Goal: Information Seeking & Learning: Compare options

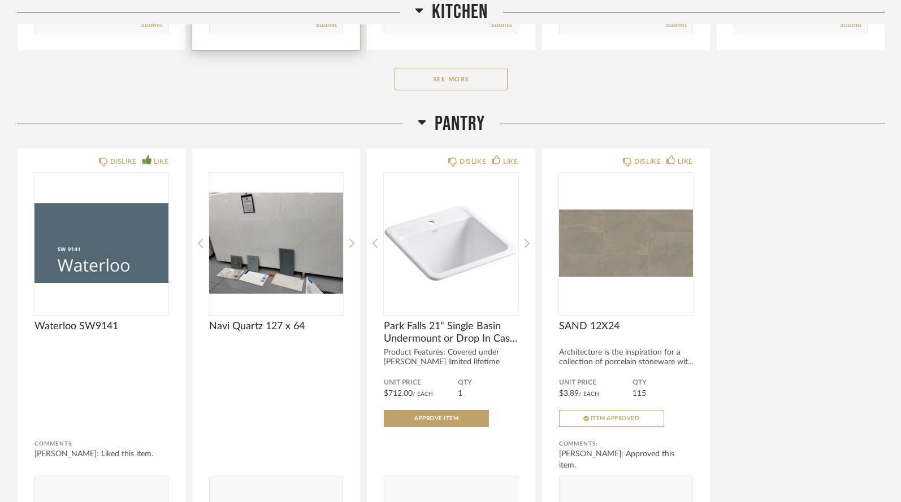
scroll to position [610, 0]
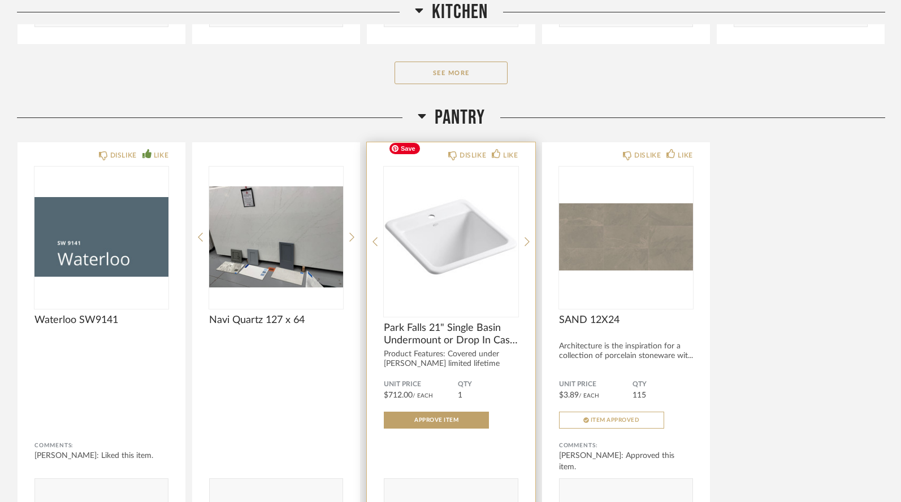
click at [0, 0] on img at bounding box center [0, 0] width 0 height 0
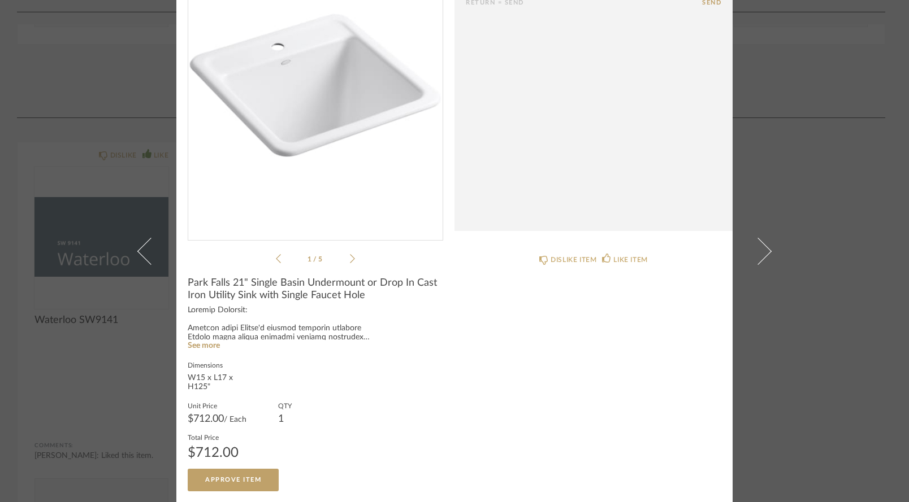
scroll to position [102, 0]
drag, startPoint x: 185, startPoint y: 281, endPoint x: 371, endPoint y: 294, distance: 186.4
click at [371, 294] on span "Park Falls 21" Single Basin Undermount or Drop In Cast Iron Utility Sink with S…" at bounding box center [315, 289] width 255 height 25
copy span "Park Falls 21" Single Basin Undermount or Drop In Cast Iron Utility Sink with S…"
click at [210, 347] on link "See more" at bounding box center [204, 346] width 32 height 8
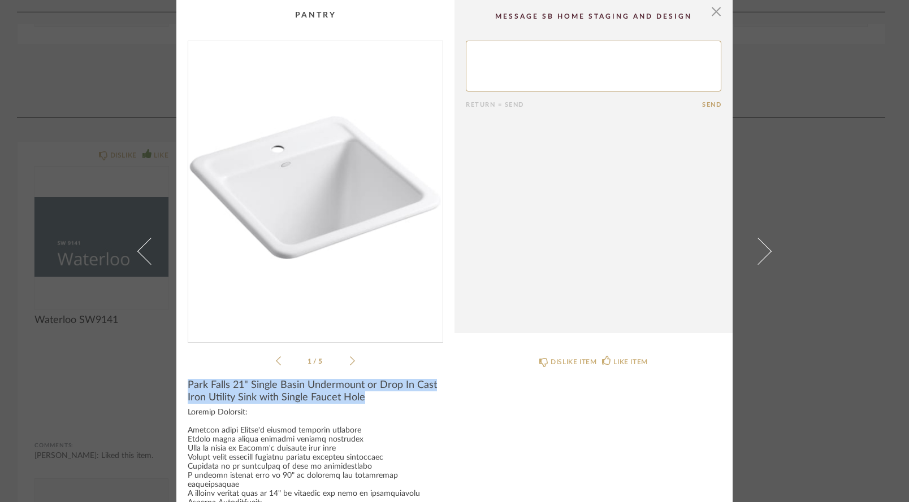
scroll to position [0, 0]
click at [711, 14] on span "button" at bounding box center [716, 11] width 23 height 23
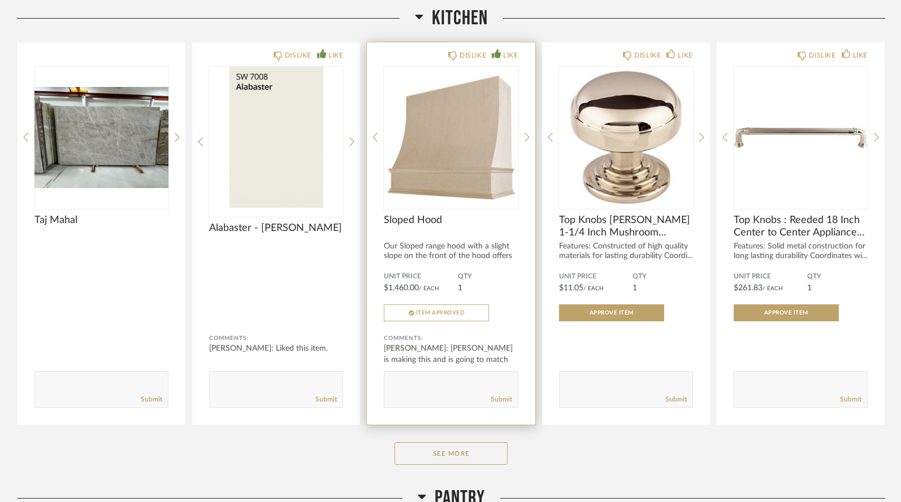
scroll to position [255, 0]
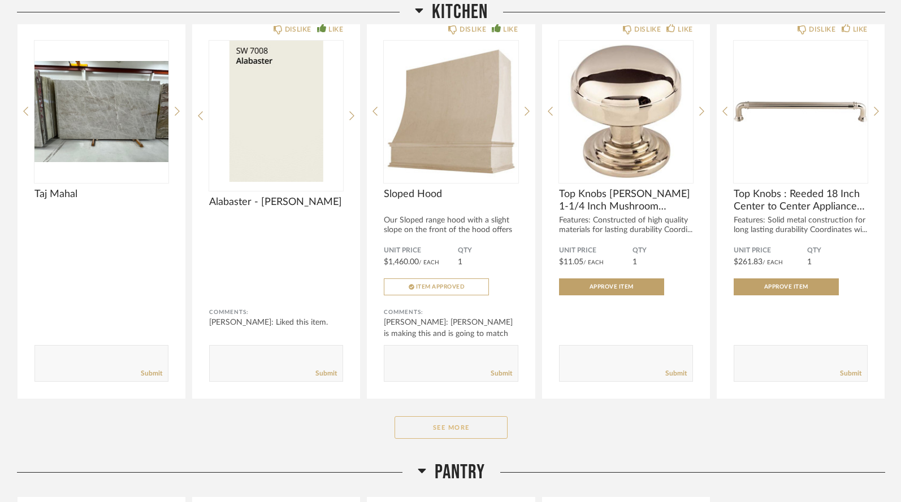
click at [458, 416] on button "See More" at bounding box center [450, 427] width 113 height 23
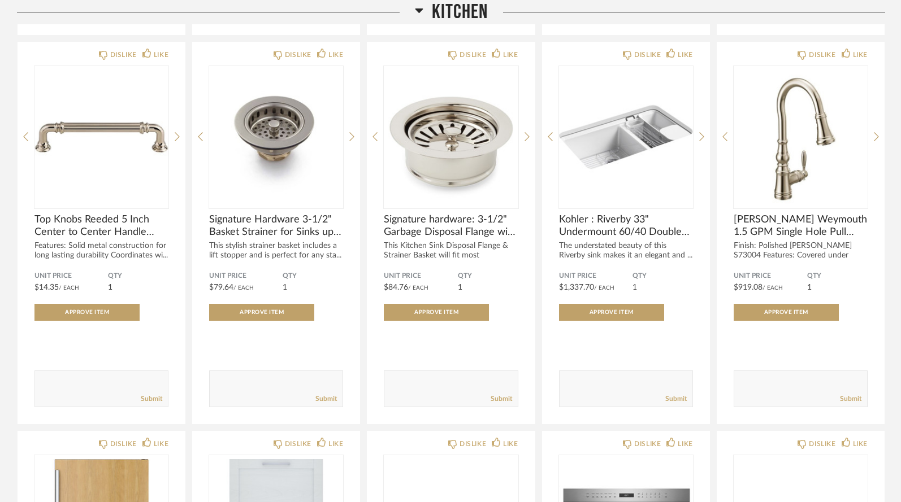
scroll to position [632, 0]
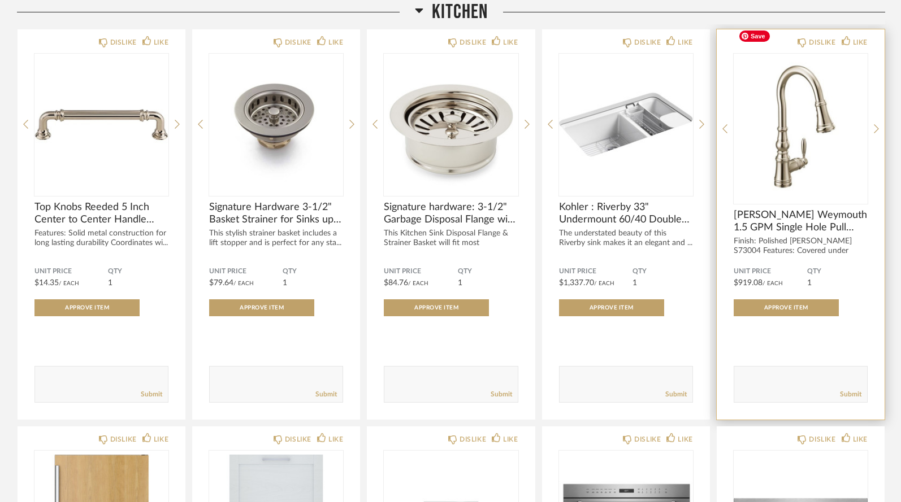
click at [769, 111] on img "0" at bounding box center [800, 124] width 134 height 141
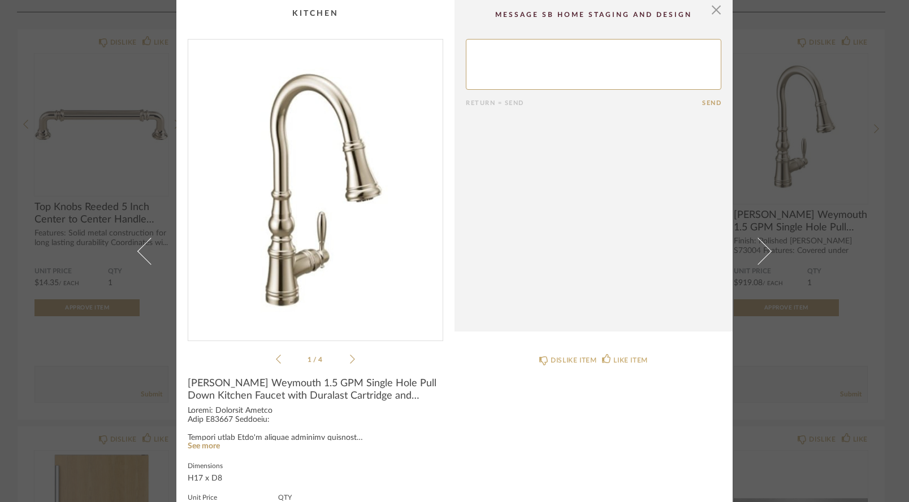
scroll to position [0, 0]
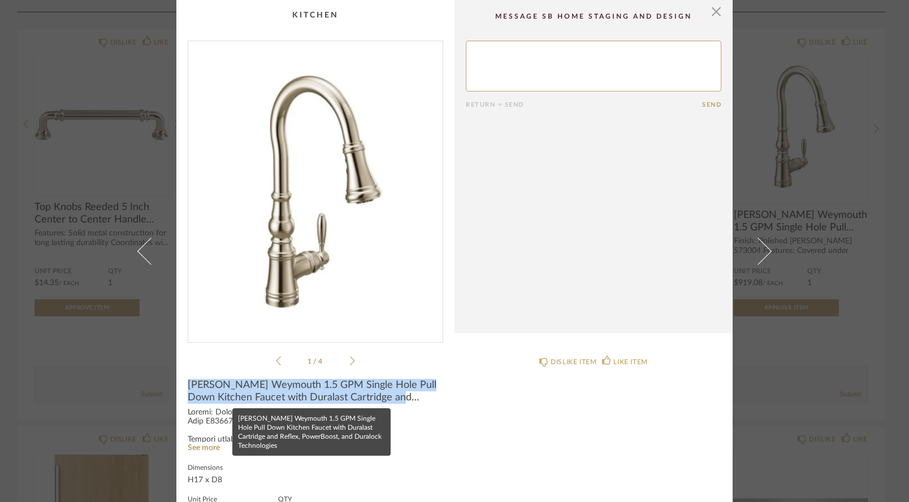
drag, startPoint x: 182, startPoint y: 385, endPoint x: 436, endPoint y: 400, distance: 254.1
click at [436, 400] on cpp-summary-info "[PERSON_NAME] Weymouth 1.5 GPM Single Hole Pull Down Kitchen Faucet with Durala…" at bounding box center [315, 476] width 278 height 217
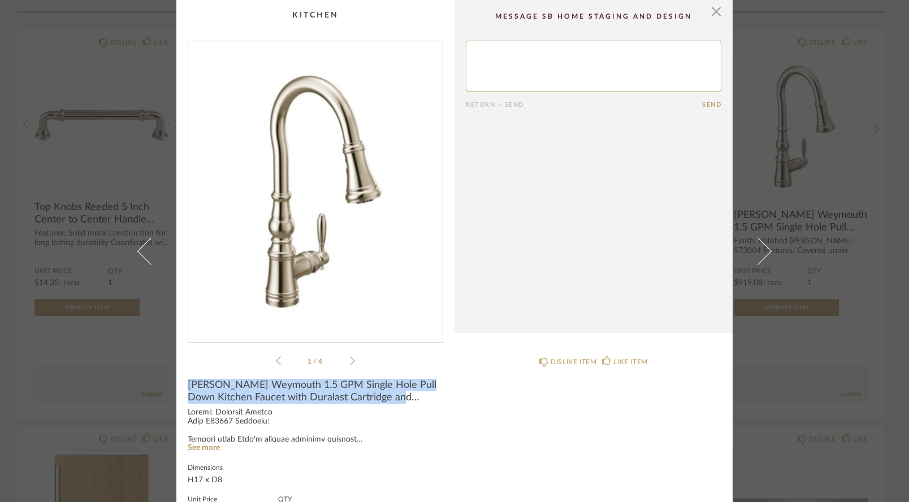
copy span "[PERSON_NAME] Weymouth 1.5 GPM Single Hole Pull Down Kitchen Faucet with Durala…"
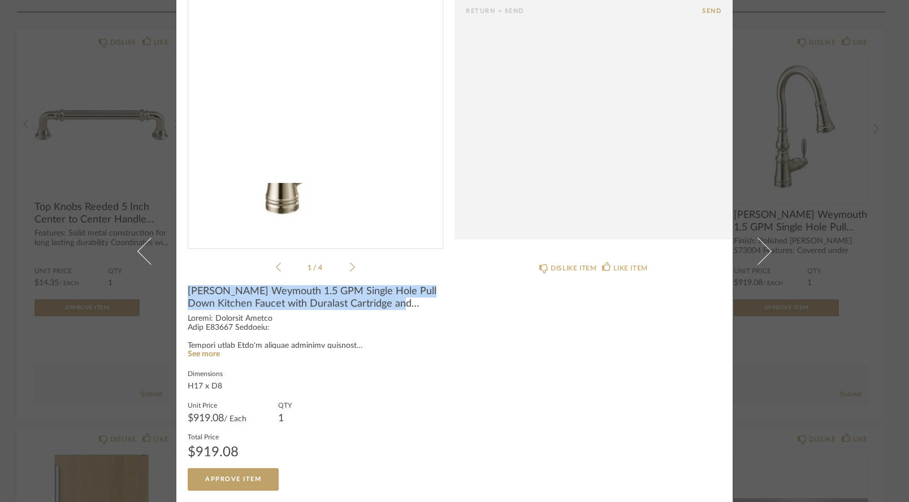
scroll to position [93, 0]
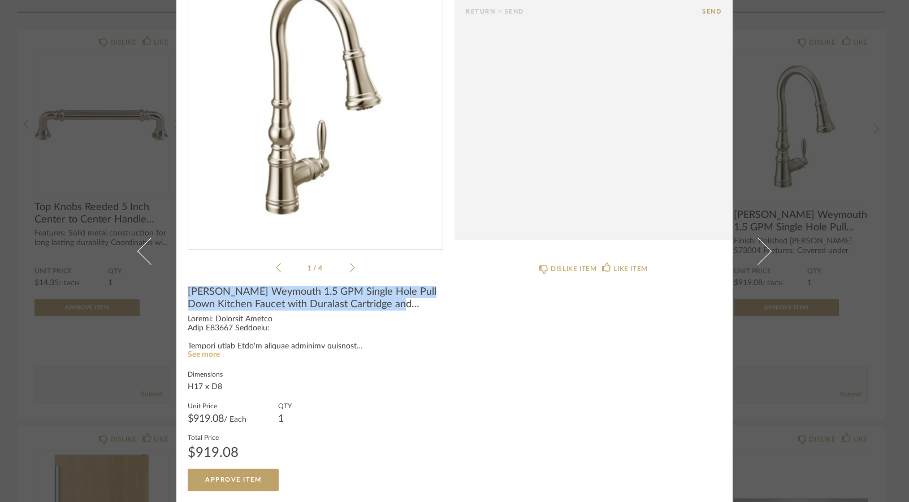
click at [207, 354] on link "See more" at bounding box center [204, 355] width 32 height 8
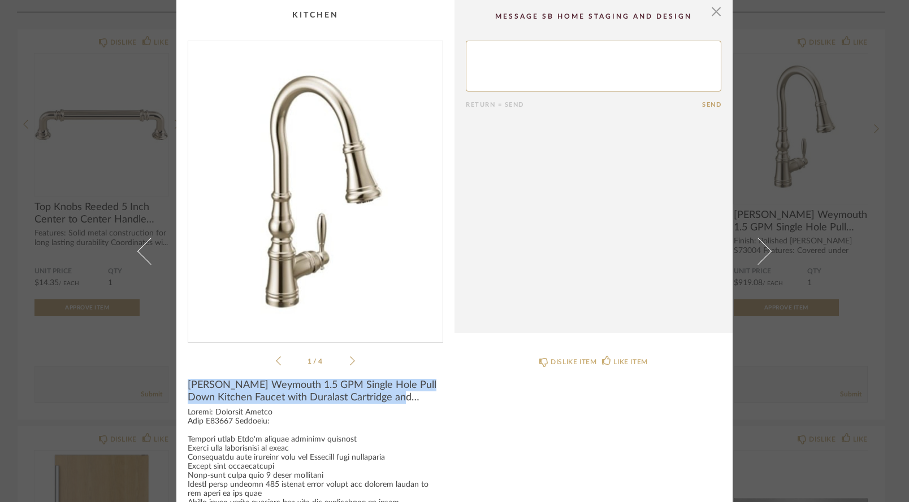
scroll to position [0, 0]
click at [711, 12] on span "button" at bounding box center [716, 11] width 23 height 23
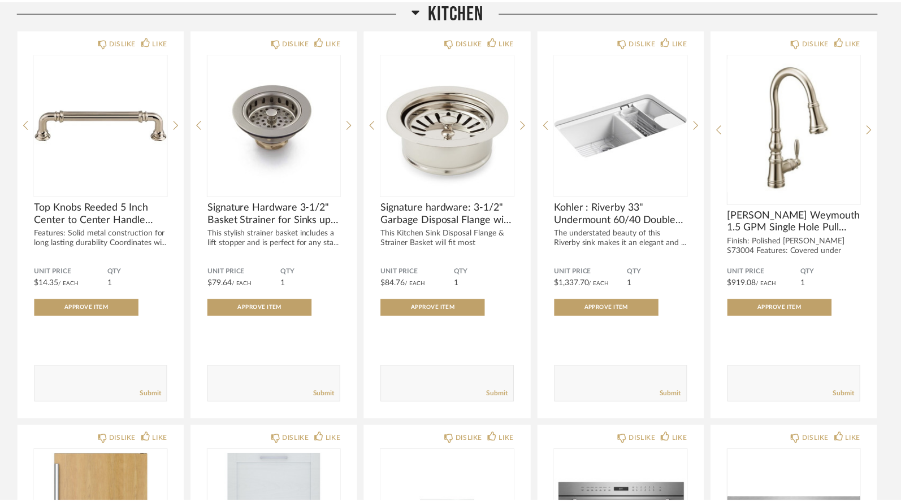
scroll to position [632, 0]
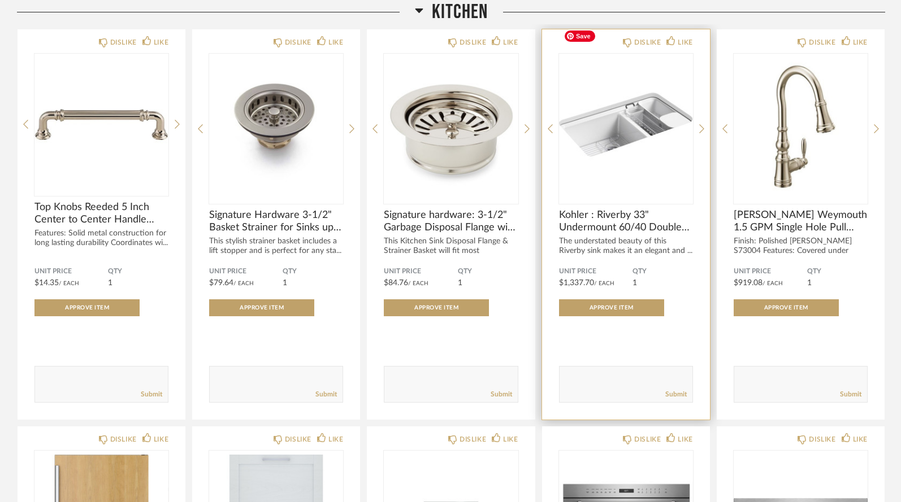
click at [620, 115] on img "0" at bounding box center [626, 124] width 134 height 141
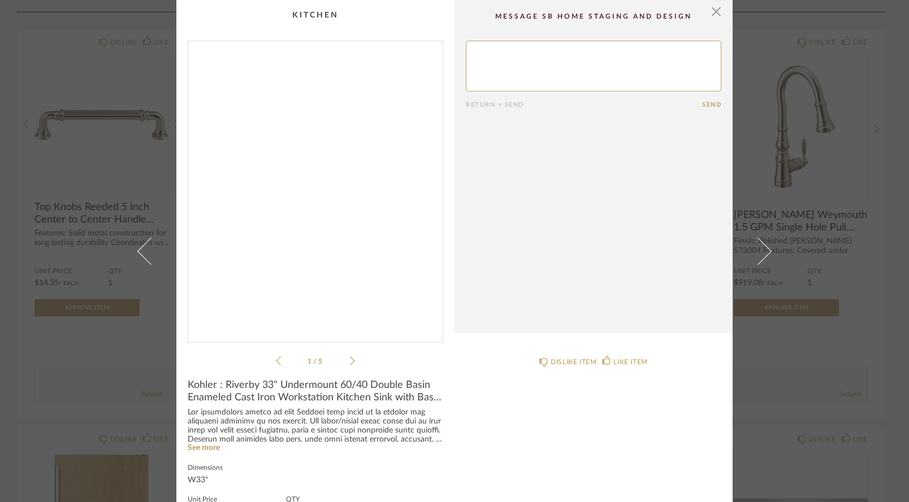
scroll to position [46, 0]
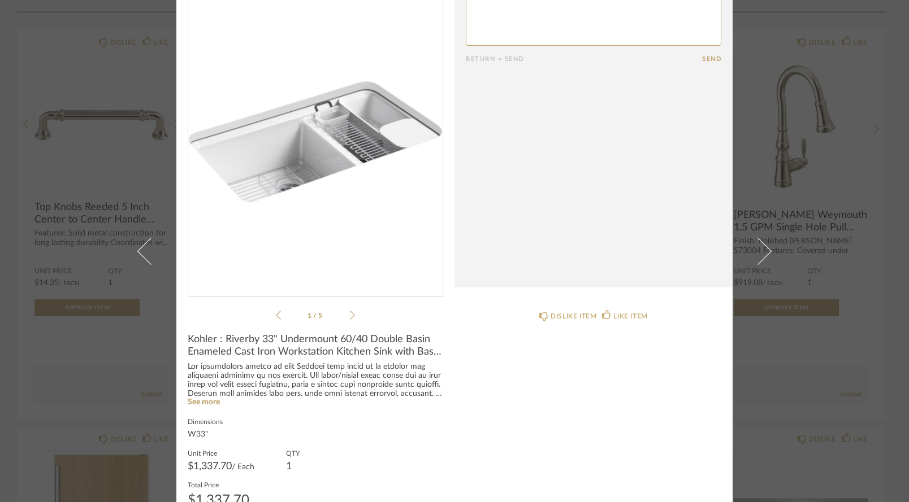
click at [350, 311] on icon at bounding box center [352, 315] width 5 height 10
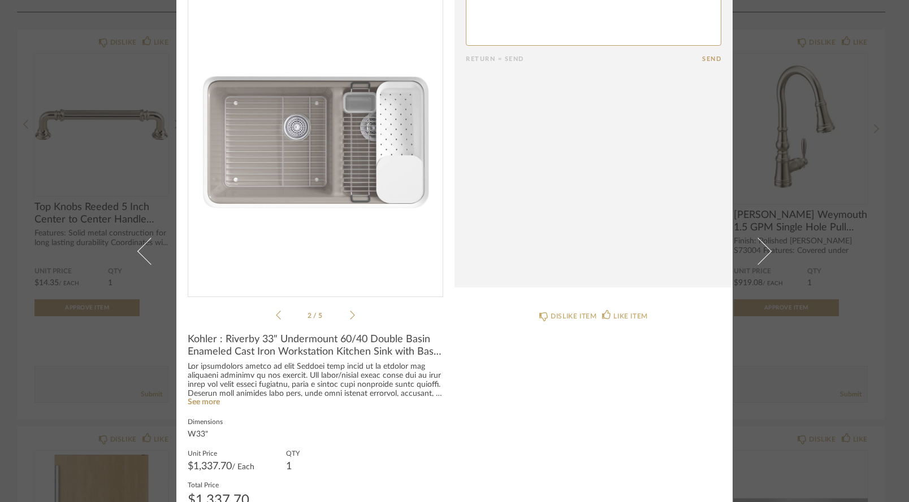
click at [350, 311] on icon at bounding box center [352, 315] width 5 height 10
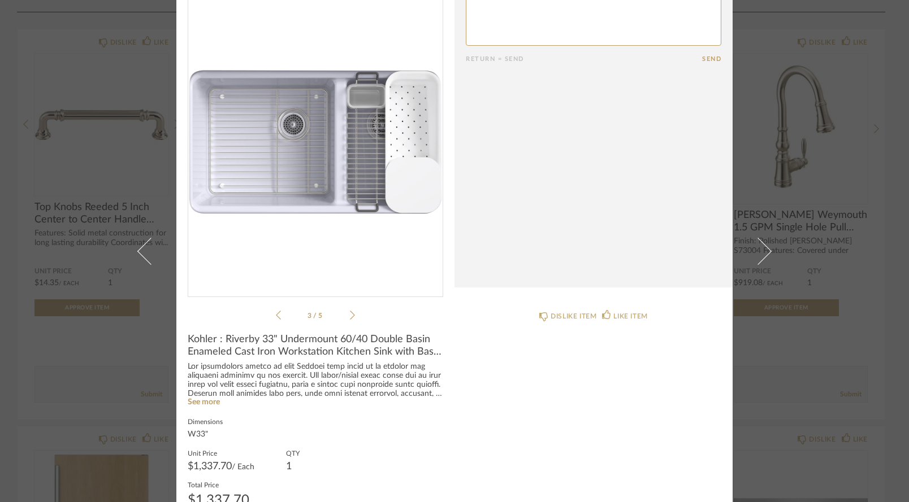
click at [350, 311] on icon at bounding box center [352, 315] width 5 height 10
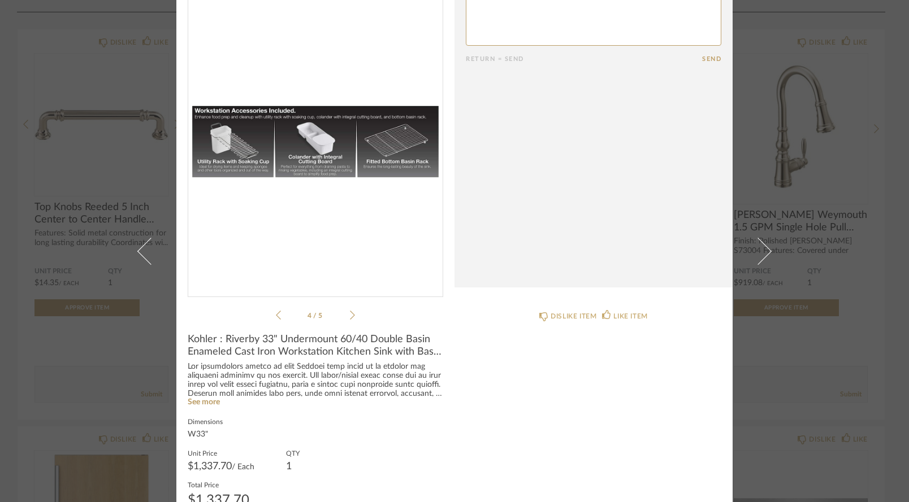
click at [350, 311] on icon at bounding box center [352, 315] width 5 height 10
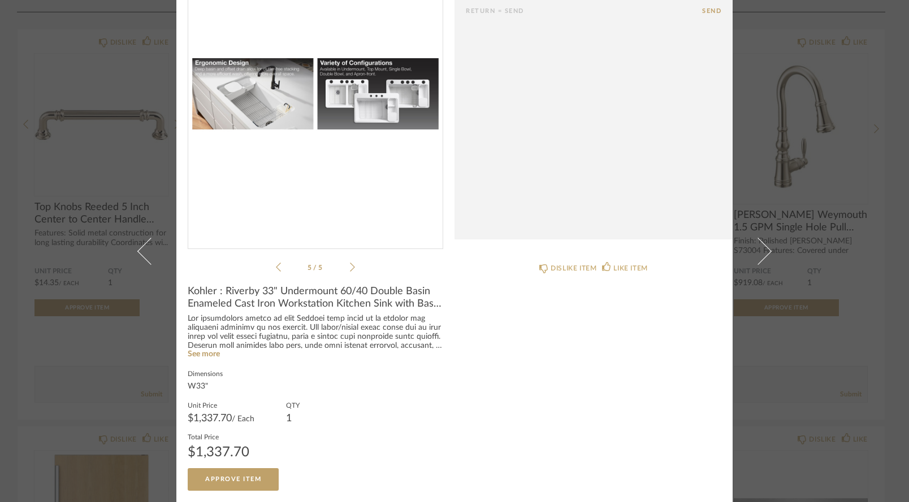
scroll to position [93, 0]
click at [205, 354] on link "See more" at bounding box center [204, 355] width 32 height 8
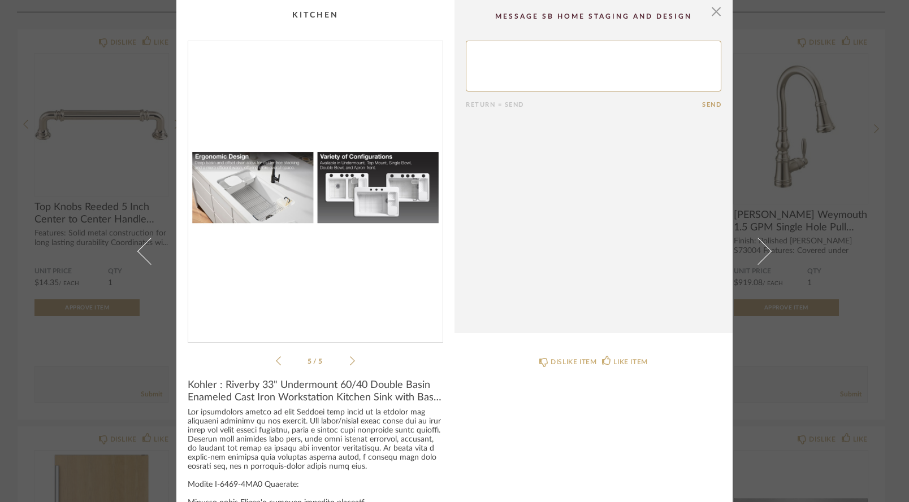
scroll to position [0, 0]
click at [711, 11] on span "button" at bounding box center [716, 11] width 23 height 23
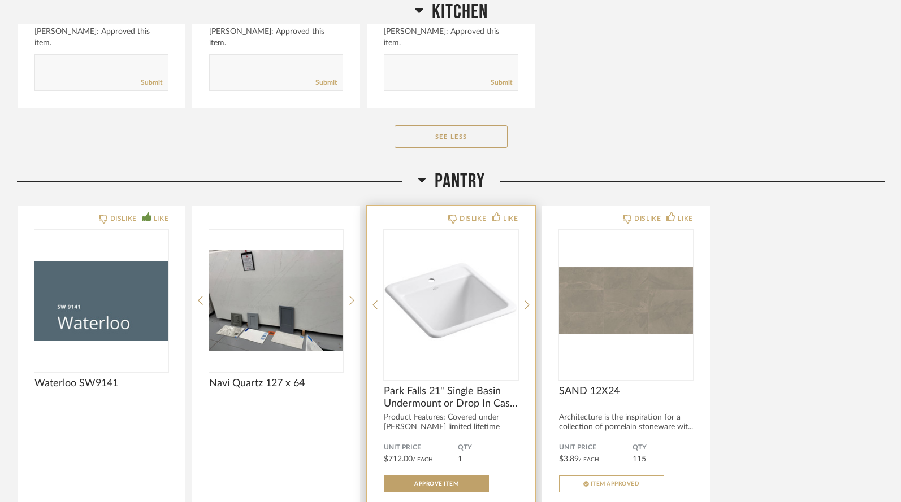
scroll to position [1720, 0]
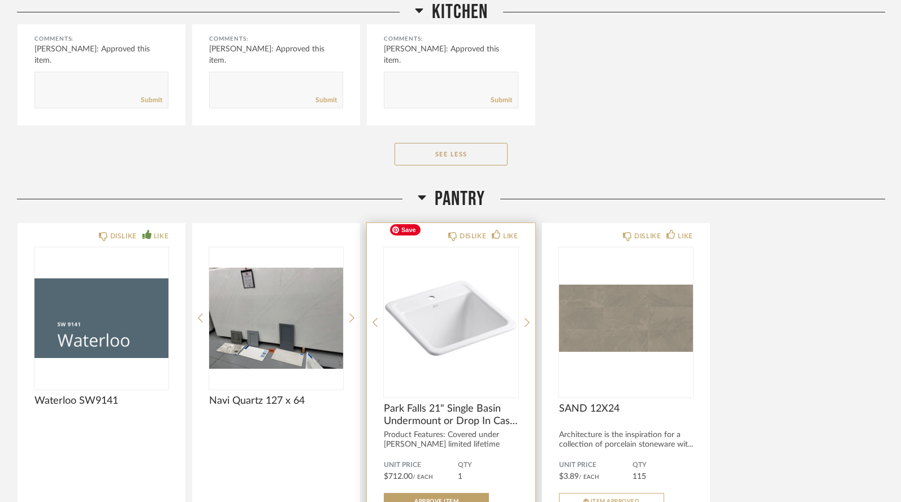
click at [400, 353] on img "0" at bounding box center [451, 317] width 134 height 141
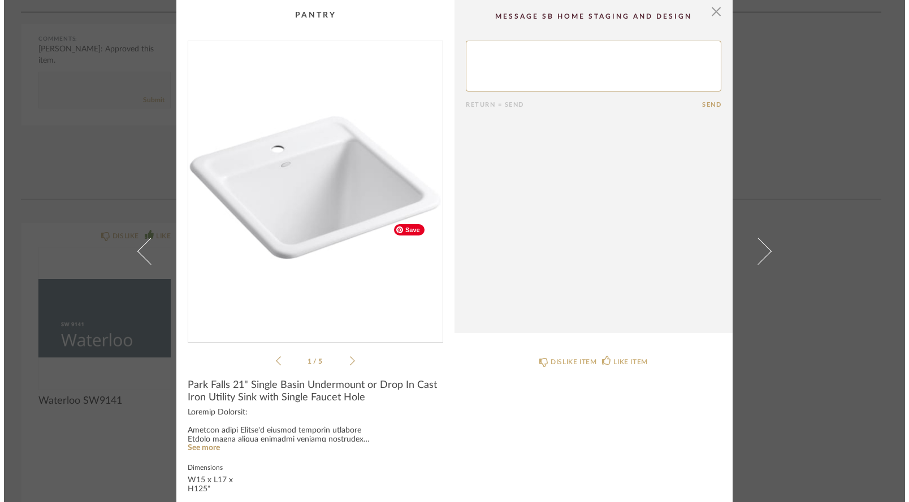
scroll to position [0, 0]
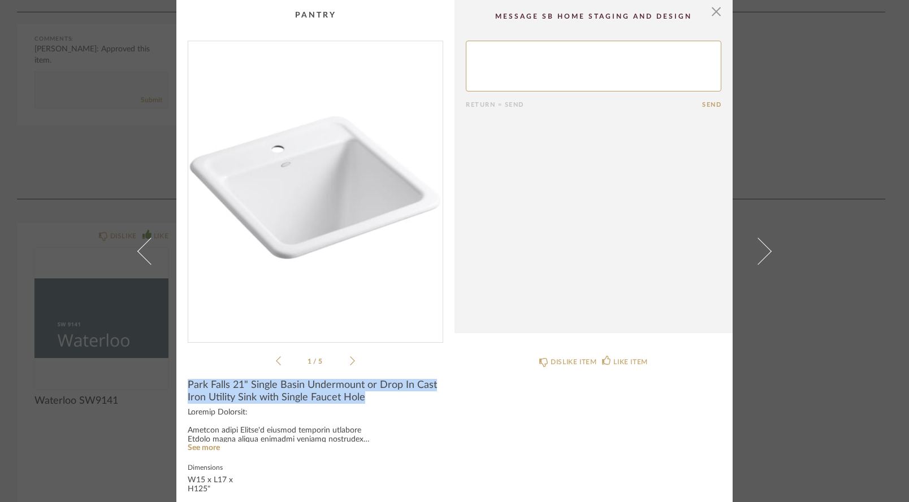
drag, startPoint x: 186, startPoint y: 382, endPoint x: 373, endPoint y: 396, distance: 187.0
click at [373, 396] on span "Park Falls 21" Single Basin Undermount or Drop In Cast Iron Utility Sink with S…" at bounding box center [315, 391] width 255 height 25
copy span "Park Falls 21" Single Basin Undermount or Drop In Cast Iron Utility Sink with S…"
